Goal: Task Accomplishment & Management: Manage account settings

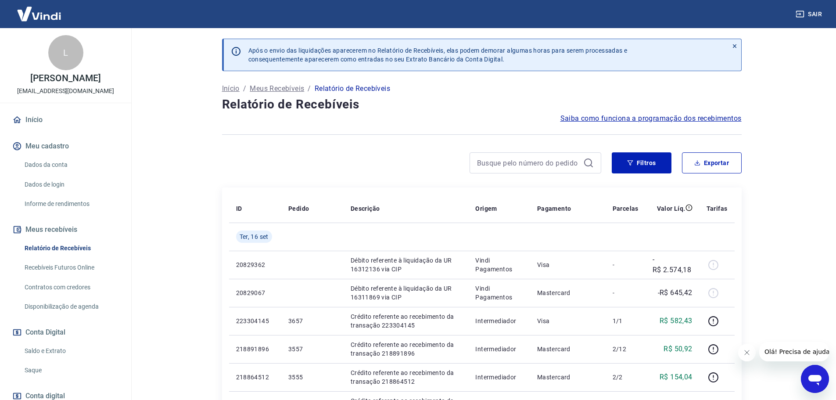
click at [35, 117] on link "Início" at bounding box center [66, 119] width 110 height 19
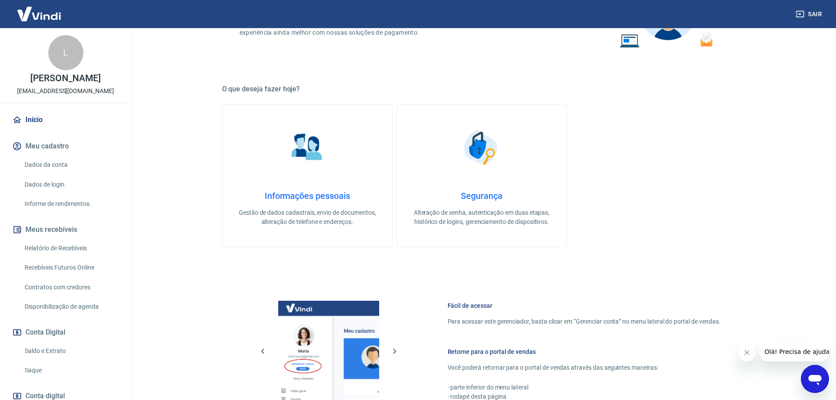
scroll to position [284, 0]
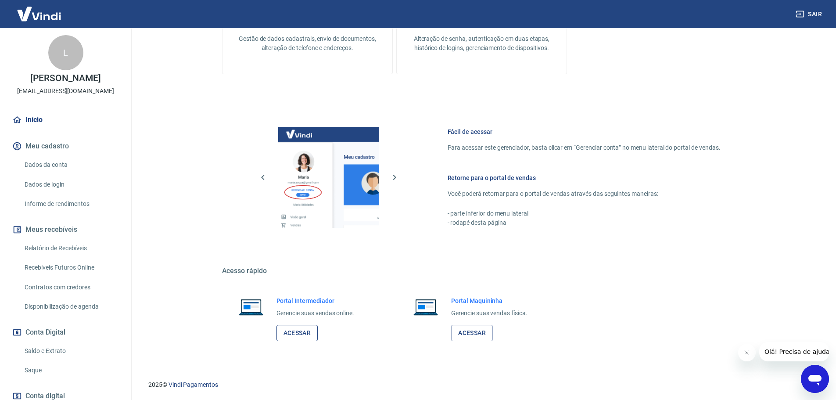
click at [298, 331] on link "Acessar" at bounding box center [297, 333] width 42 height 16
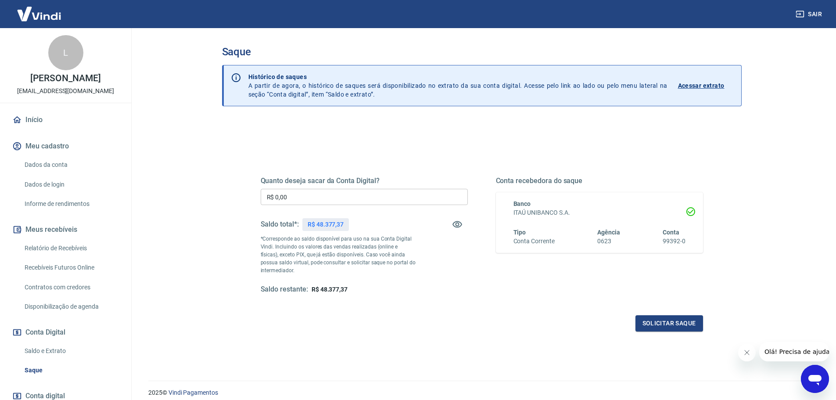
click at [308, 198] on input "R$ 0,00" at bounding box center [364, 197] width 207 height 16
type input "R$ 48.377,37"
click at [660, 322] on button "Solicitar saque" at bounding box center [669, 323] width 68 height 16
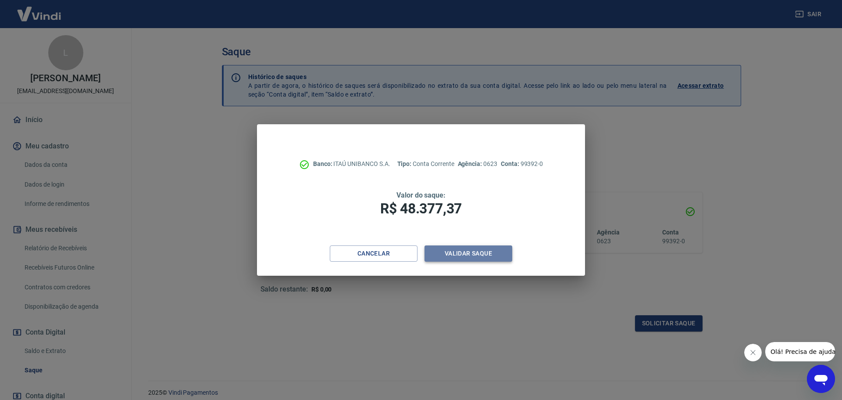
click at [469, 251] on button "Validar saque" at bounding box center [469, 253] width 88 height 16
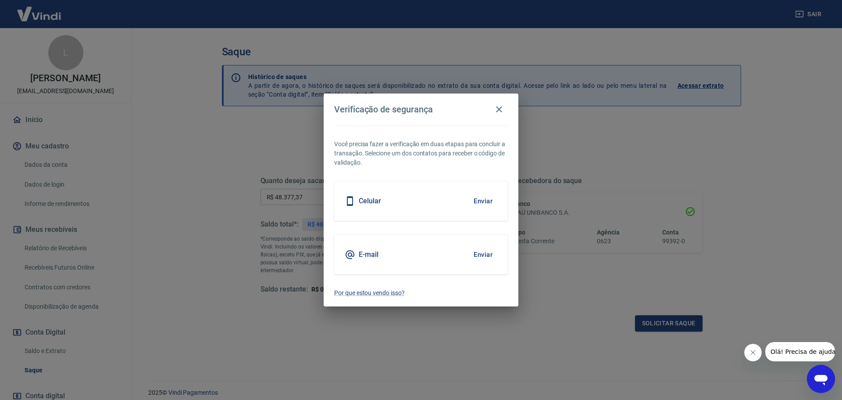
click at [408, 196] on div "Celular Enviar" at bounding box center [421, 200] width 174 height 39
click at [483, 201] on button "Enviar" at bounding box center [483, 201] width 29 height 18
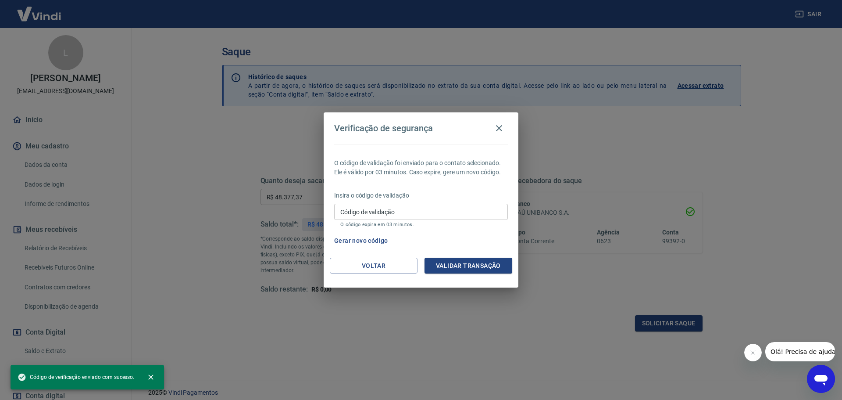
click at [395, 212] on input "Código de validação" at bounding box center [421, 212] width 174 height 16
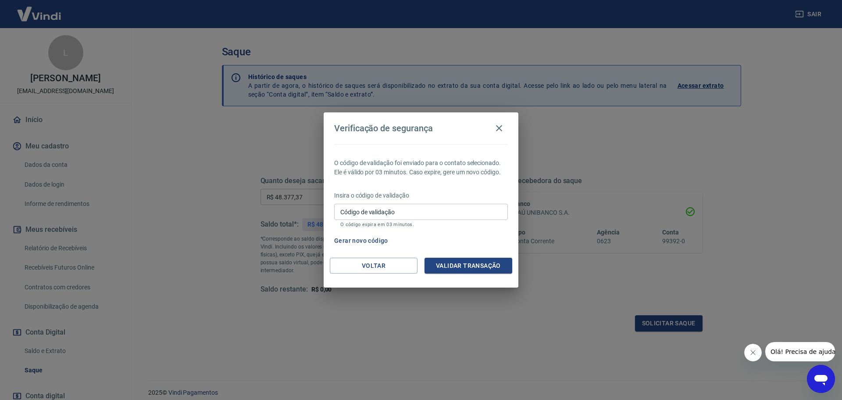
click at [536, 313] on div "Verificação de segurança O código de validação foi enviado para o contato selec…" at bounding box center [421, 200] width 842 height 400
click at [357, 239] on button "Gerar novo código" at bounding box center [361, 241] width 61 height 16
click at [499, 127] on icon "button" at bounding box center [499, 128] width 6 height 6
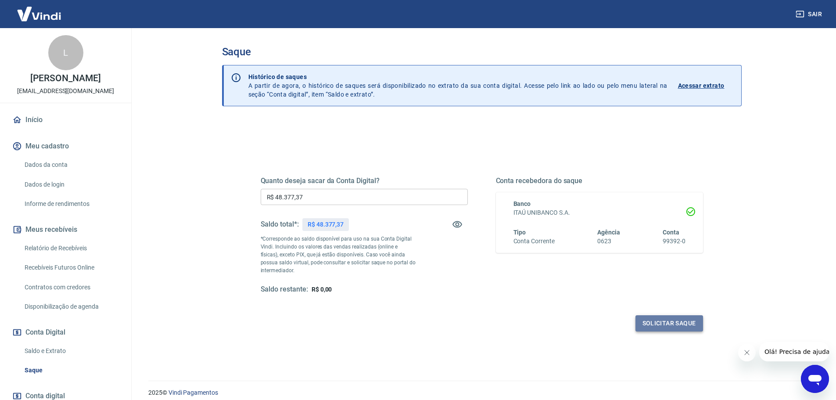
click at [660, 322] on button "Solicitar saque" at bounding box center [669, 323] width 68 height 16
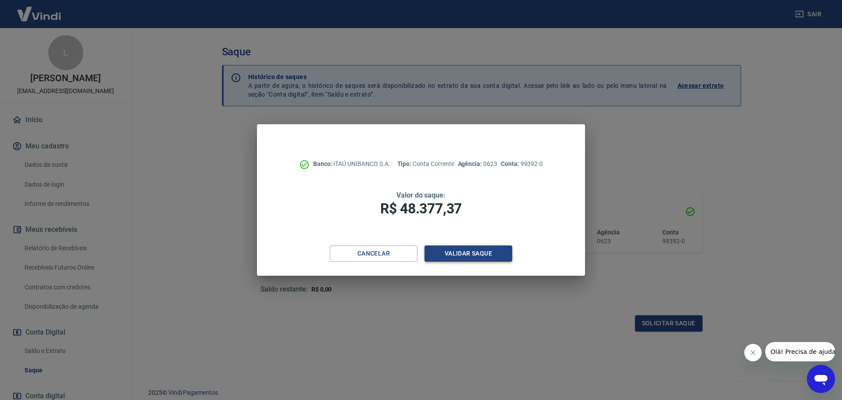
click at [469, 250] on button "Validar saque" at bounding box center [469, 253] width 88 height 16
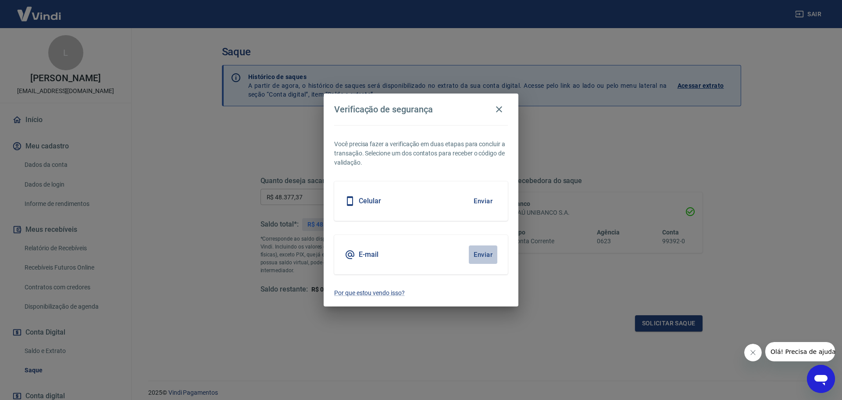
click at [484, 254] on button "Enviar" at bounding box center [483, 254] width 29 height 18
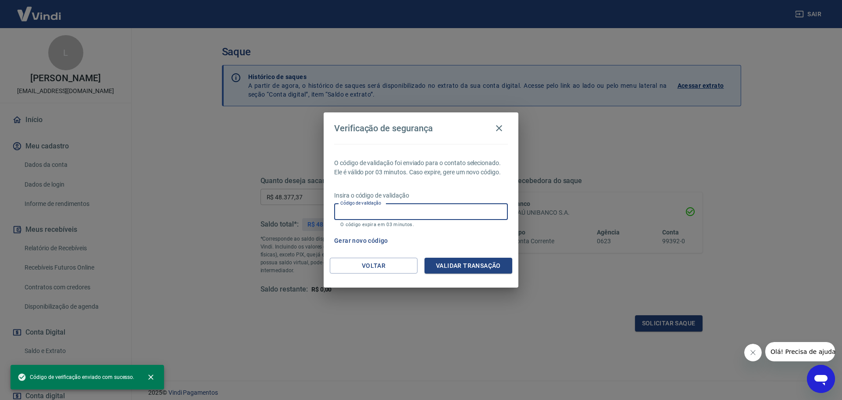
click at [347, 210] on input "Código de validação" at bounding box center [421, 212] width 174 height 16
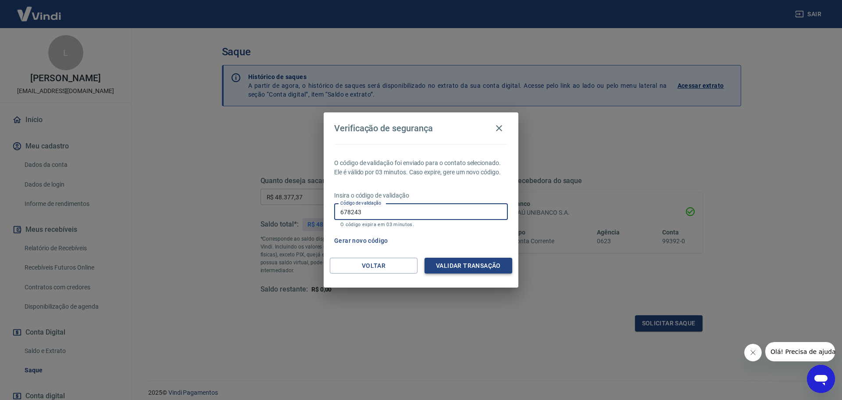
type input "678243"
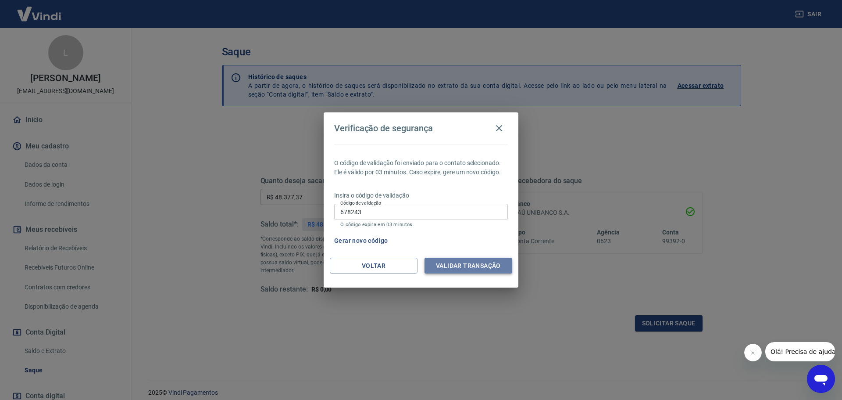
click at [473, 261] on button "Validar transação" at bounding box center [469, 266] width 88 height 16
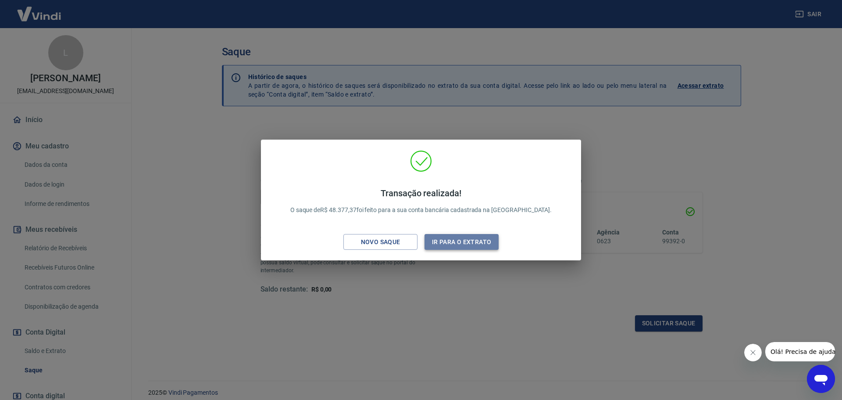
click at [452, 242] on button "Ir para o extrato" at bounding box center [462, 242] width 74 height 16
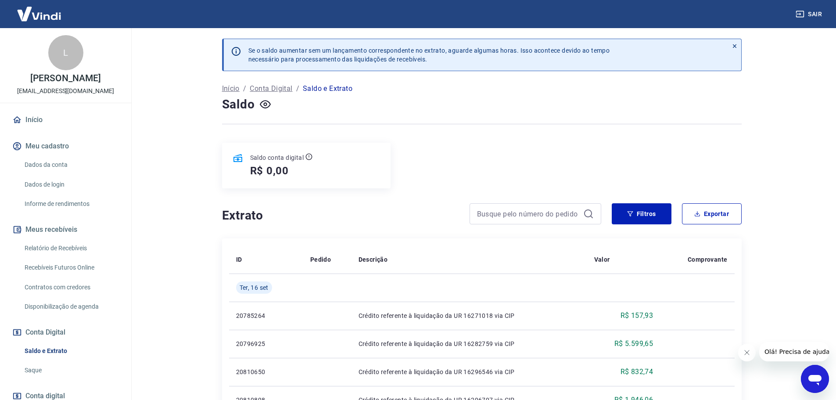
click at [32, 116] on link "Início" at bounding box center [66, 119] width 110 height 19
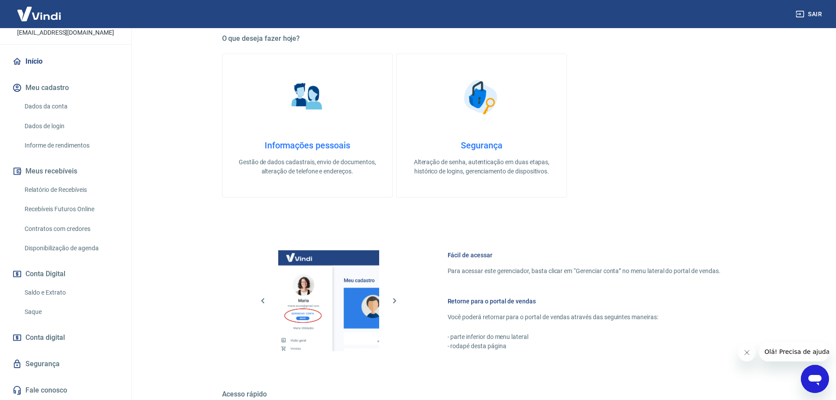
scroll to position [284, 0]
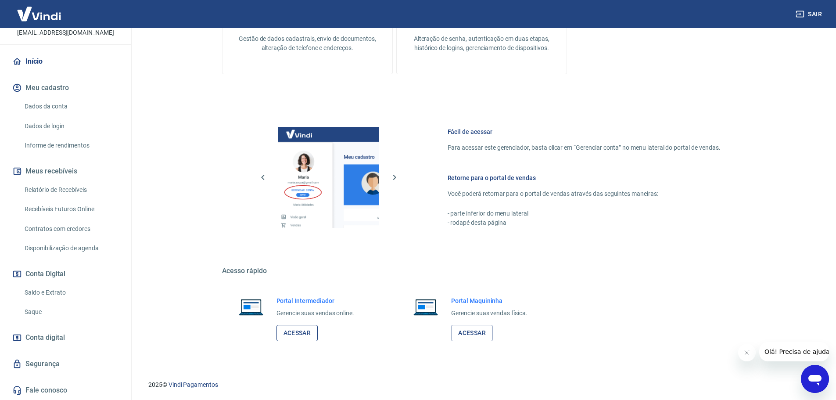
click at [290, 330] on link "Acessar" at bounding box center [297, 333] width 42 height 16
